Goal: Information Seeking & Learning: Learn about a topic

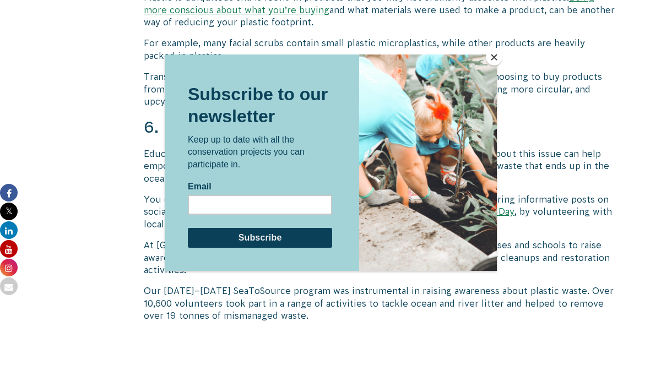
scroll to position [2794, 0]
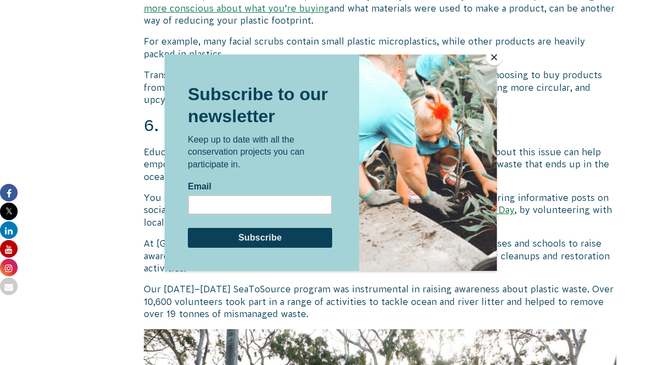
click at [489, 56] on button "Close" at bounding box center [494, 57] width 17 height 17
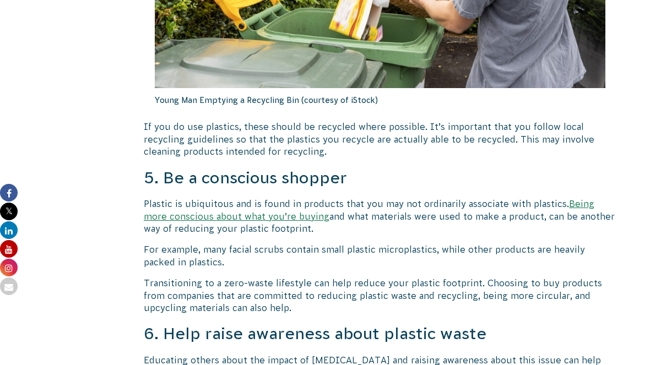
scroll to position [2586, 0]
click at [404, 95] on p "Young Man Emptying a Recycling Bin (courtesy of iStock)" at bounding box center [380, 100] width 451 height 24
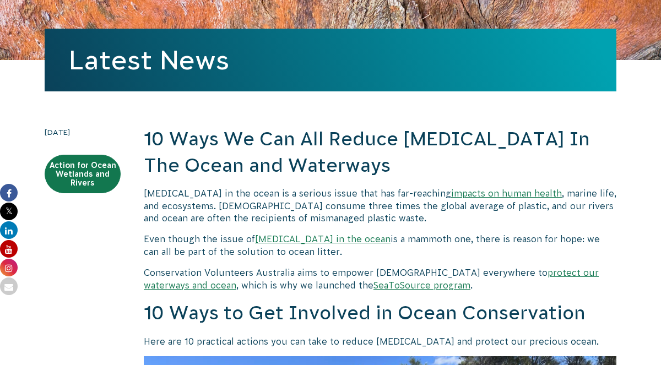
scroll to position [149, 0]
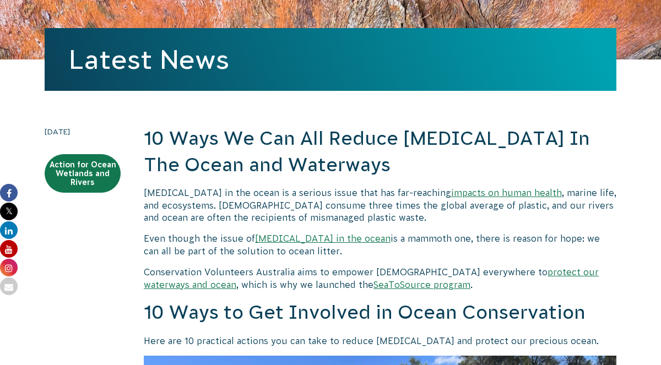
click at [138, 66] on link "Latest News" at bounding box center [149, 60] width 160 height 30
